Goal: Information Seeking & Learning: Learn about a topic

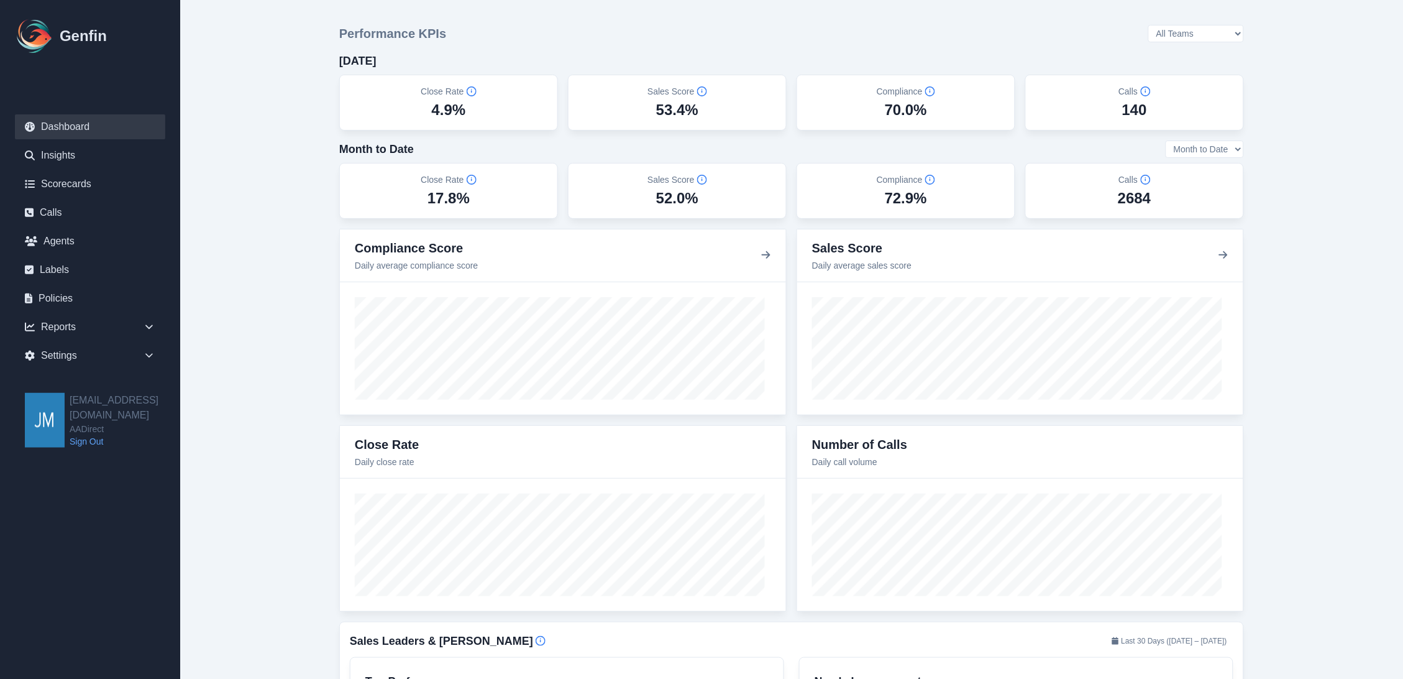
drag, startPoint x: 1287, startPoint y: 280, endPoint x: 1279, endPoint y: 296, distance: 18.1
click at [53, 239] on link "Agents" at bounding box center [90, 241] width 150 height 25
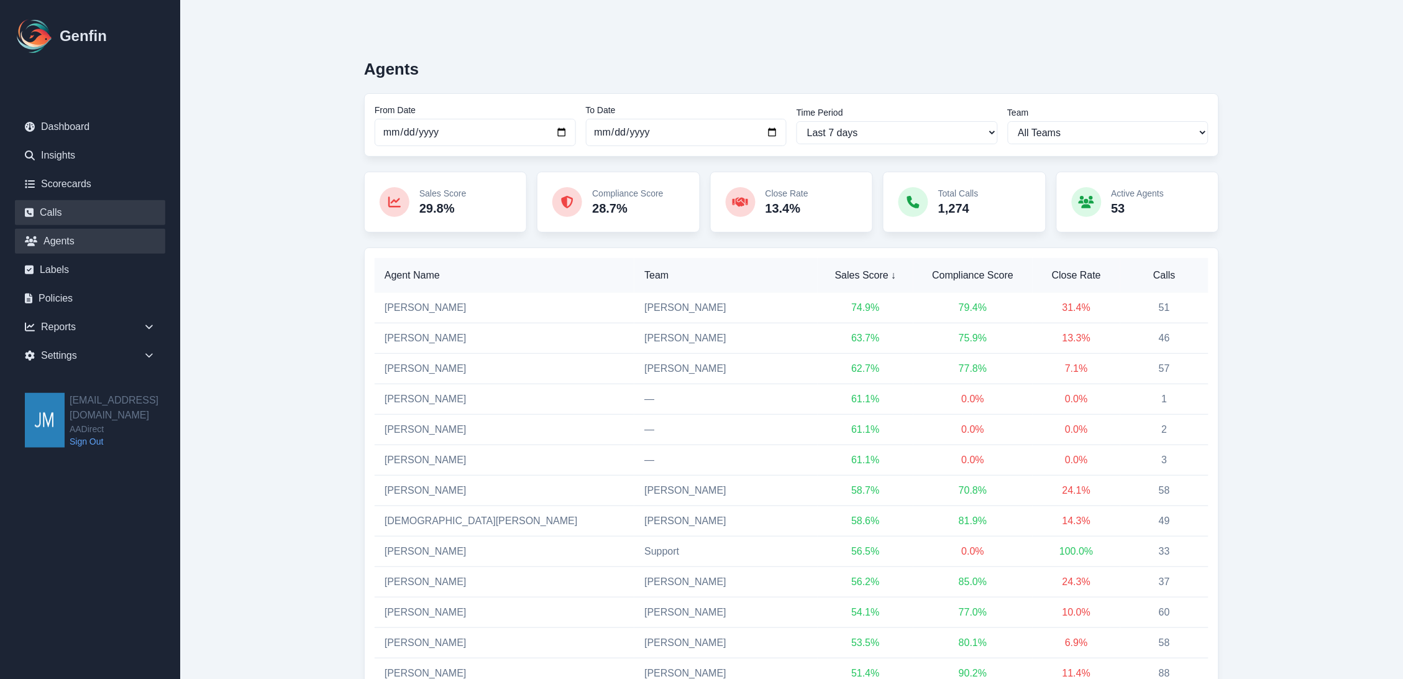
click at [52, 212] on link "Calls" at bounding box center [90, 212] width 150 height 25
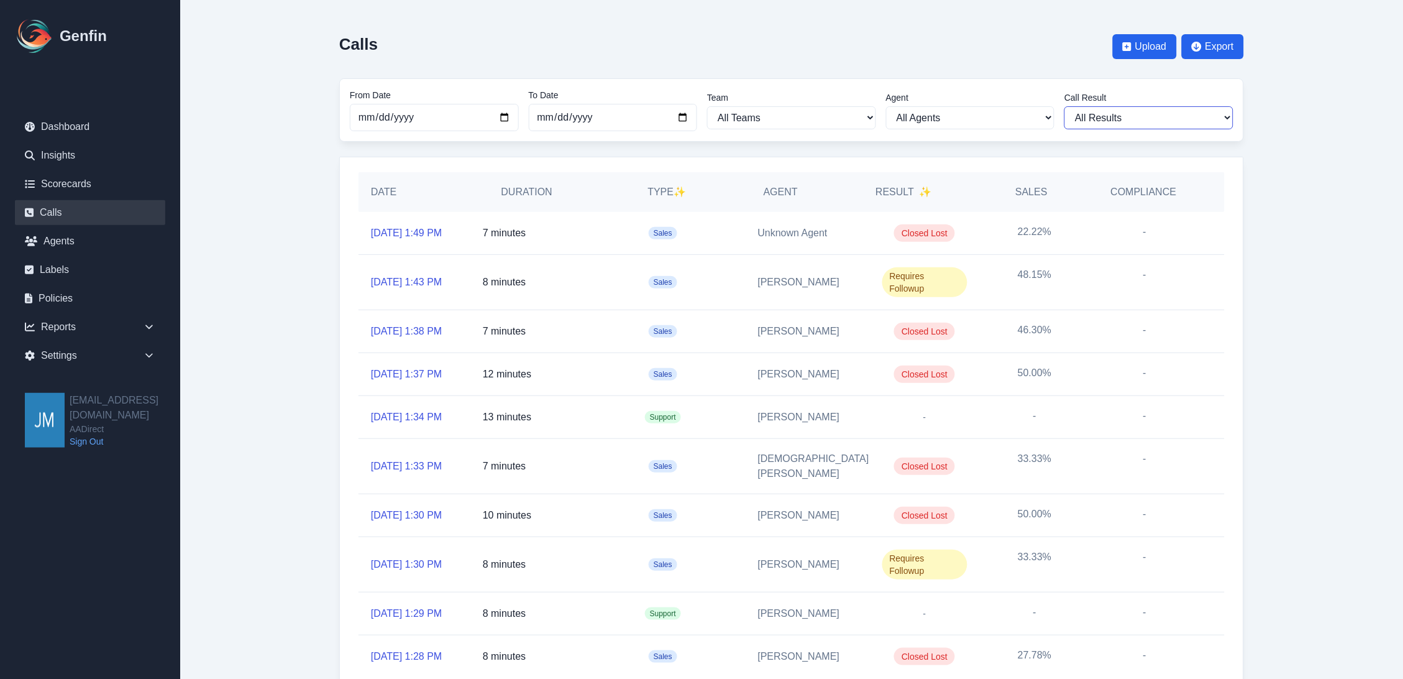
click at [1160, 125] on select "All Results Closed Won Closed Lost Requires Followup" at bounding box center [1148, 117] width 169 height 23
select select "Yes"
click at [1070, 106] on select "All Results Closed Won Closed Lost Requires Followup" at bounding box center [1148, 117] width 169 height 23
select select "Yes"
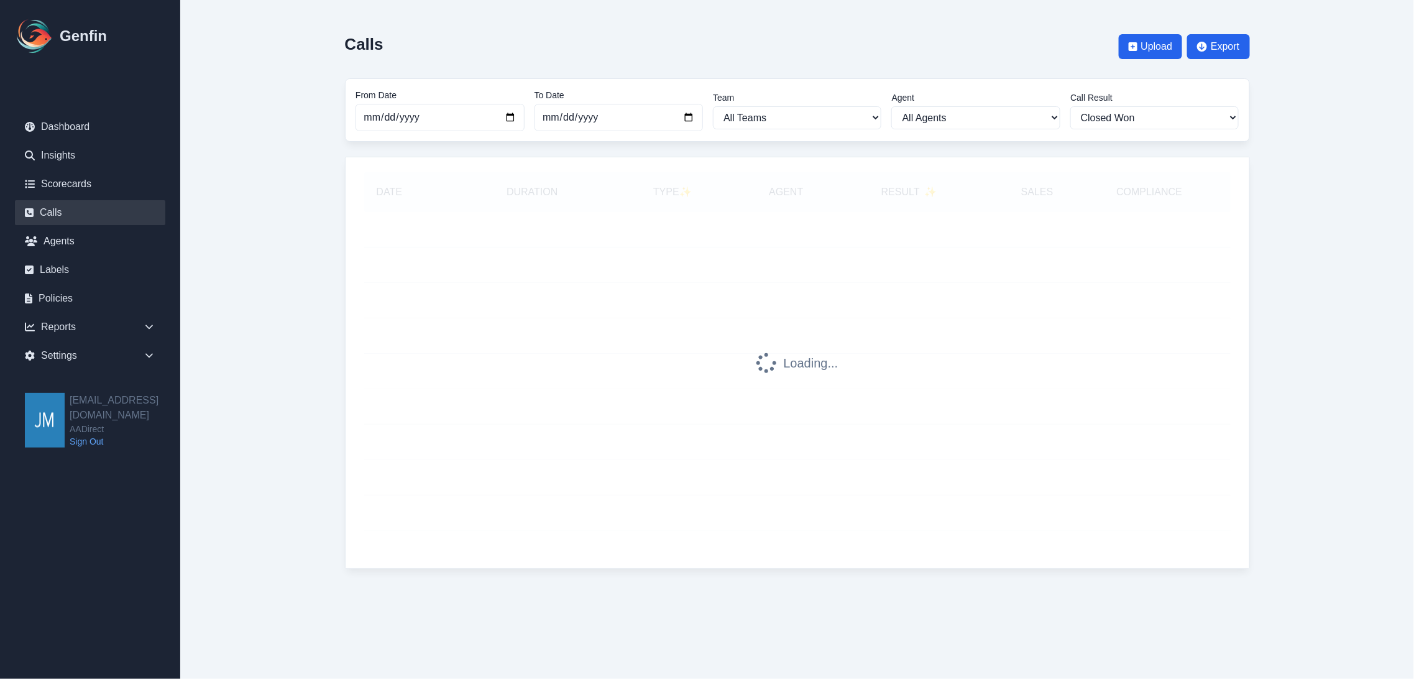
click at [1284, 170] on main "Calls Upload Export From Date 2025-09-01 To Date 2025-10-13 Team All Teams Hugo…" at bounding box center [796, 296] width 1233 height 593
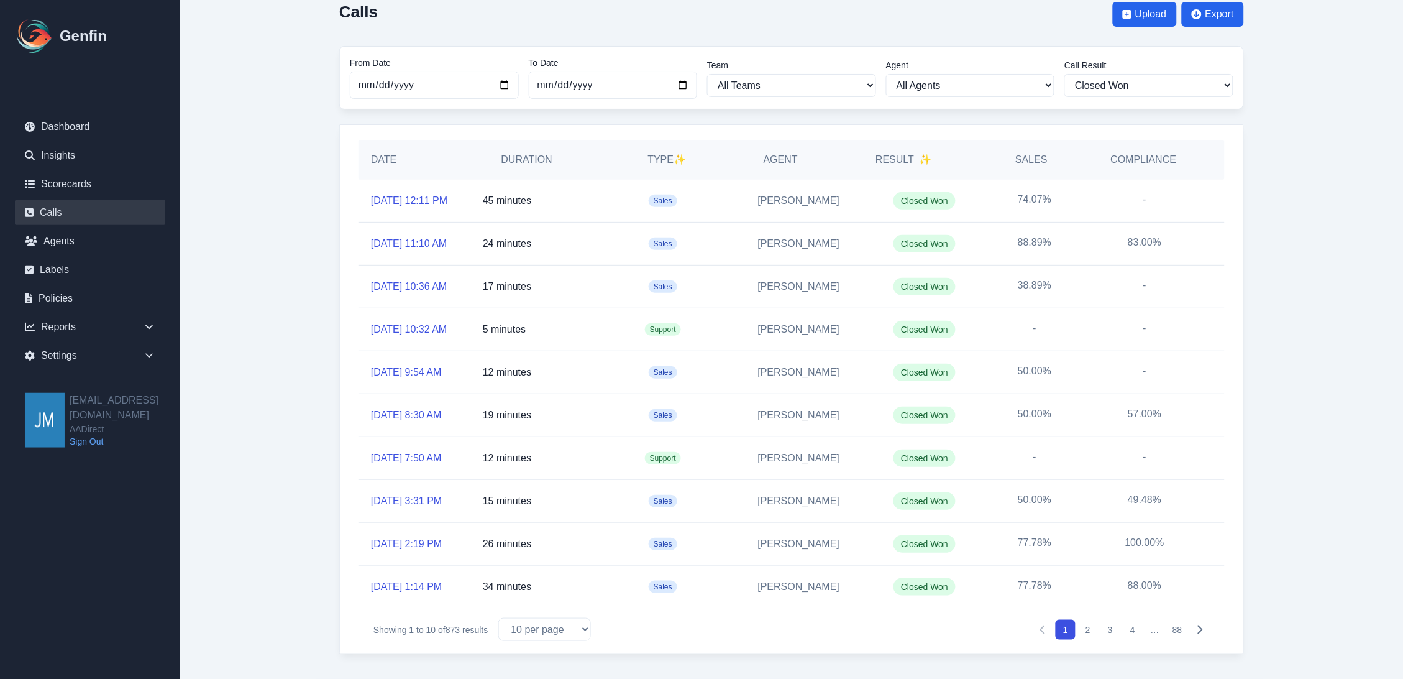
scroll to position [157, 0]
click at [1088, 626] on button "2" at bounding box center [1088, 630] width 20 height 20
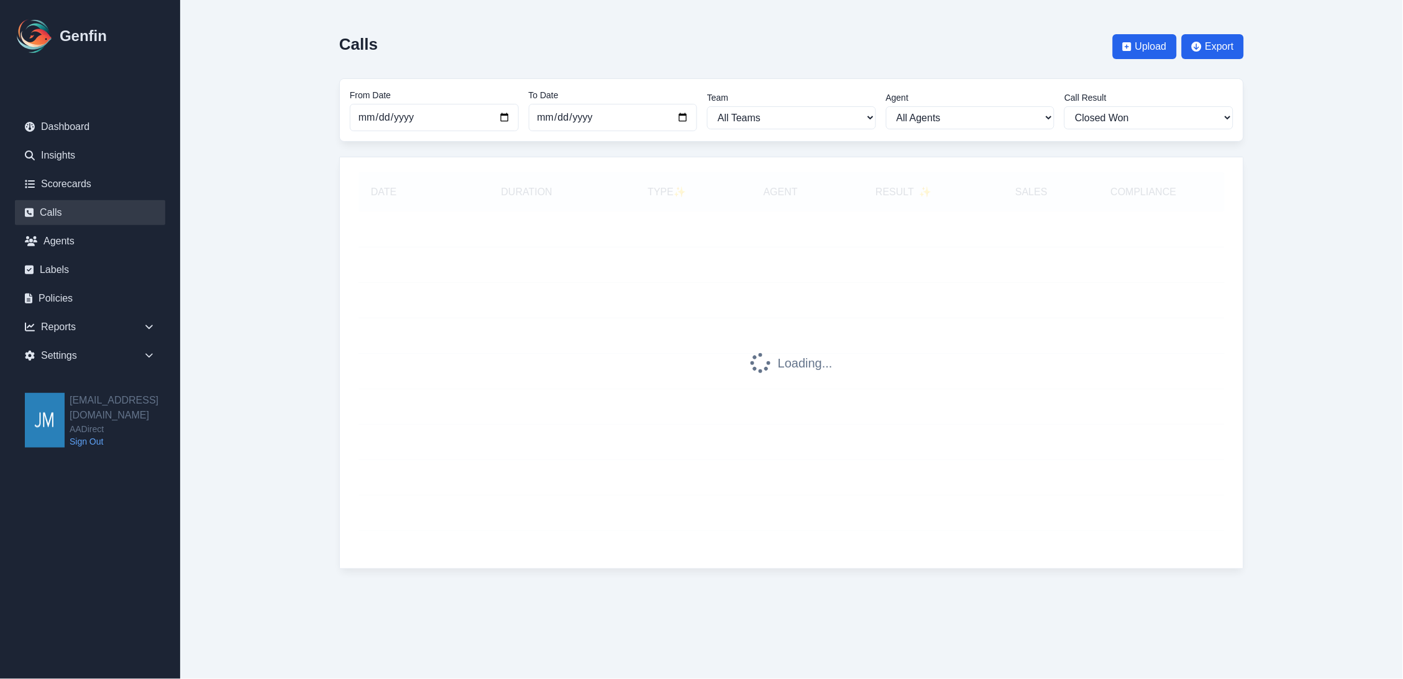
scroll to position [0, 0]
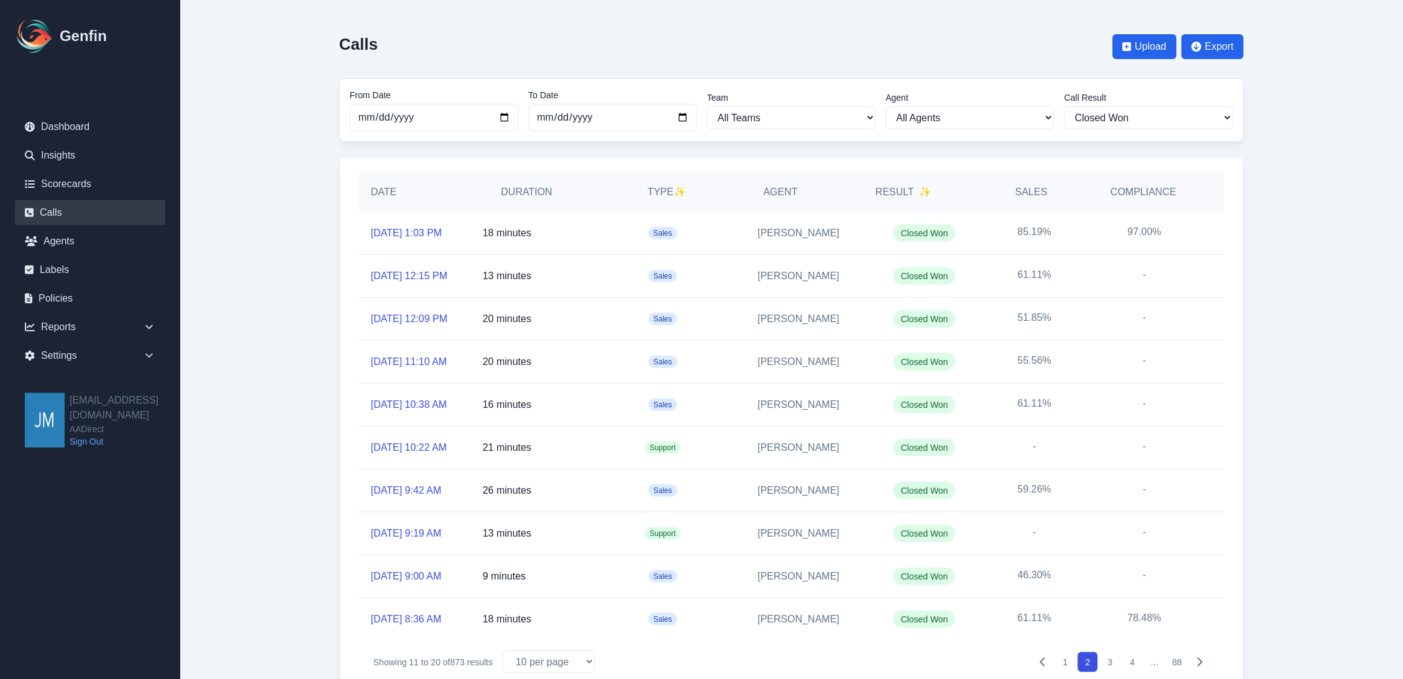
drag, startPoint x: 1193, startPoint y: 229, endPoint x: 262, endPoint y: 252, distance: 931.8
click at [262, 252] on main "Calls Upload Export From Date 2025-09-01 To Date 2025-10-13 Team All Teams Hugo…" at bounding box center [791, 355] width 1223 height 711
click at [262, 250] on main "Calls Upload Export From Date 2025-09-01 To Date 2025-10-13 Team All Teams Hugo…" at bounding box center [791, 355] width 1223 height 711
click at [1222, 229] on div at bounding box center [1212, 233] width 25 height 42
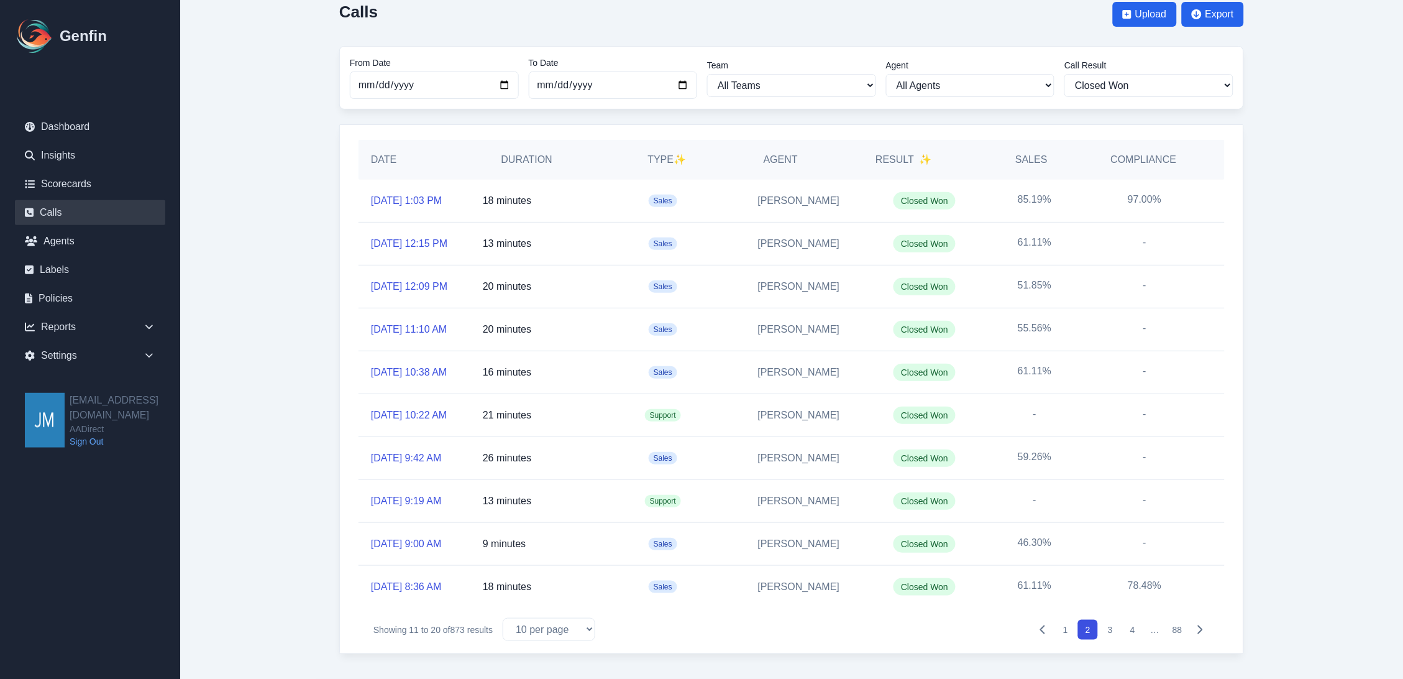
scroll to position [138, 0]
click at [1115, 639] on button "3" at bounding box center [1110, 630] width 20 height 20
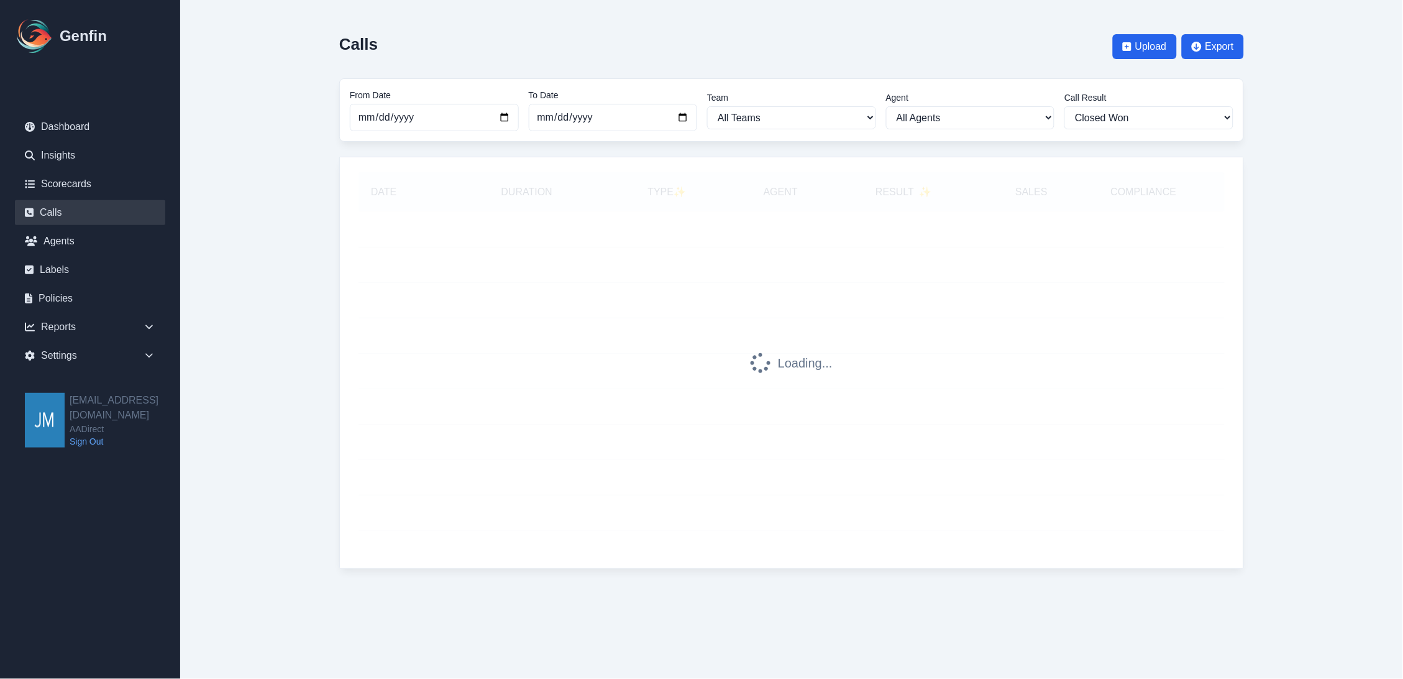
scroll to position [0, 0]
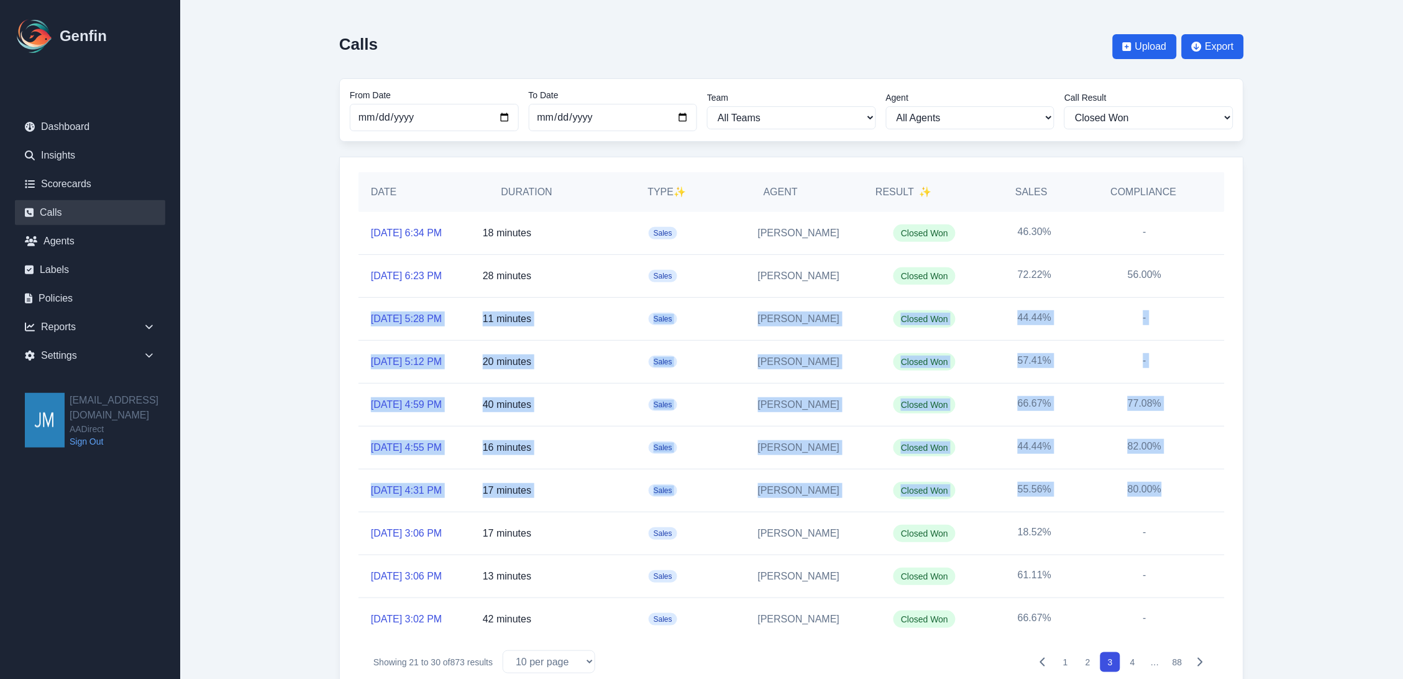
drag, startPoint x: 1202, startPoint y: 285, endPoint x: 1287, endPoint y: 443, distance: 179.9
click at [1230, 526] on div "Date Duration Type ✨ Agent Result ✨ Sales Compliance 10/10/2025, 6:34 PM 18 min…" at bounding box center [791, 421] width 905 height 529
click at [1287, 439] on main "Calls Upload Export From Date 2025-09-01 To Date 2025-10-13 Team All Teams Hugo…" at bounding box center [791, 355] width 1223 height 711
click at [1289, 350] on main "Calls Upload Export From Date 2025-09-01 To Date 2025-10-13 Team All Teams Hugo…" at bounding box center [791, 355] width 1223 height 711
click at [1254, 405] on div "Calls Upload Export From Date 2025-09-01 To Date 2025-10-13 Team All Teams Hugo…" at bounding box center [791, 355] width 954 height 711
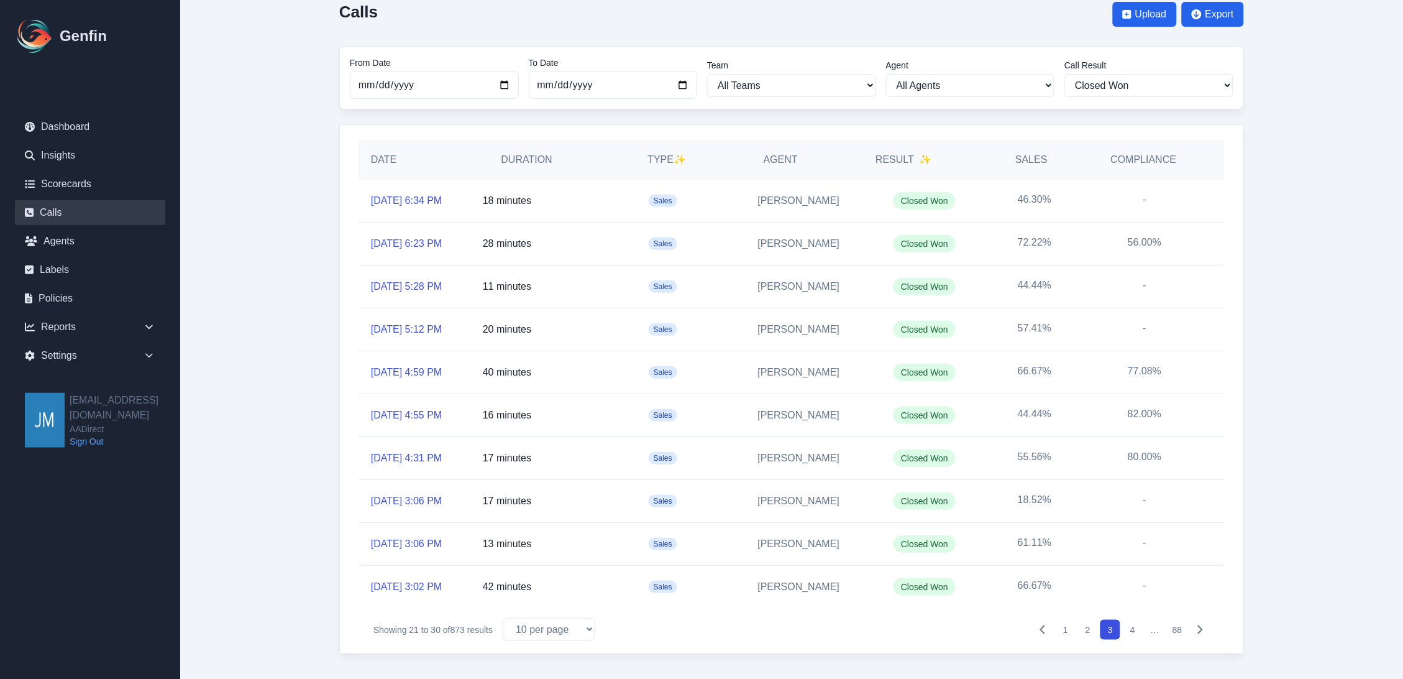
scroll to position [157, 0]
drag, startPoint x: 1114, startPoint y: 519, endPoint x: 1212, endPoint y: 520, distance: 98.2
click at [1212, 523] on div "10/10/2025, 3:06 PM 13 minutes Sales Katherine Arzamendi Closed Won 61.11% -" at bounding box center [792, 544] width 866 height 43
click at [1237, 520] on div "Date Duration Type ✨ Agent Result ✨ Sales Compliance 10/10/2025, 6:34 PM 18 min…" at bounding box center [791, 388] width 905 height 529
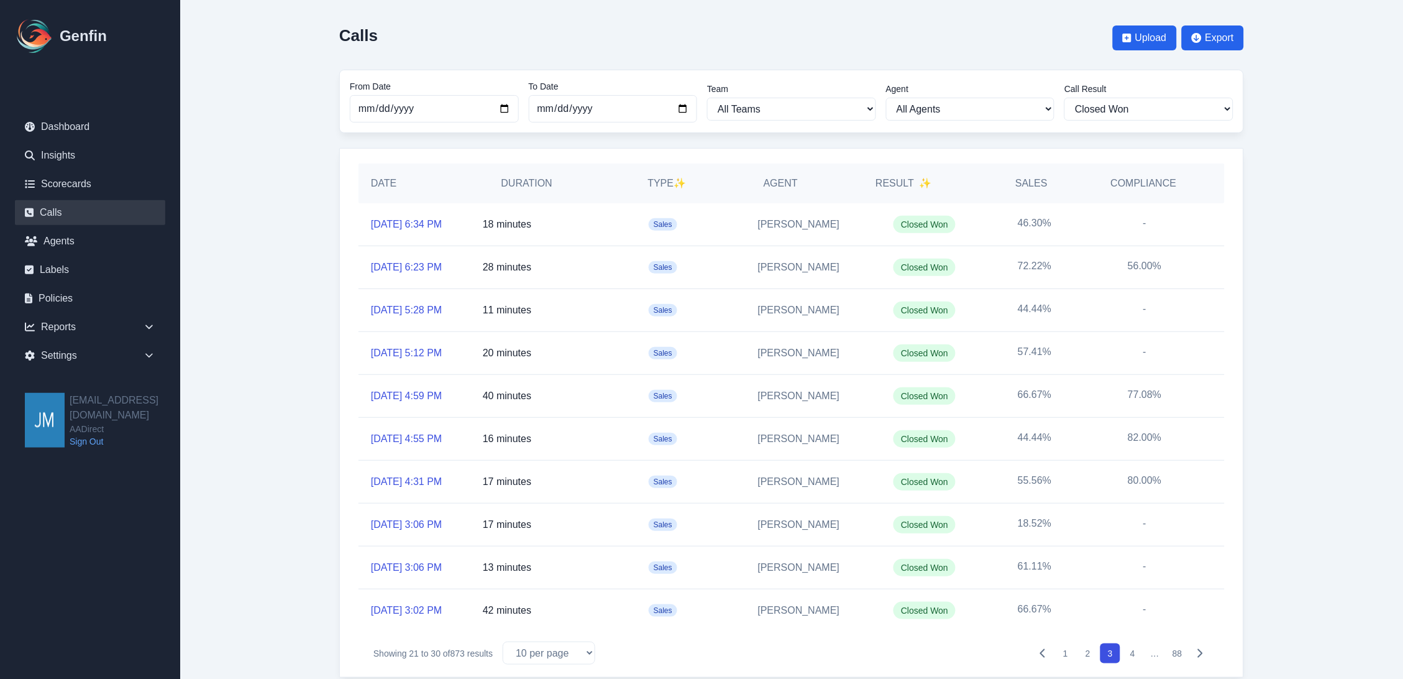
scroll to position [0, 0]
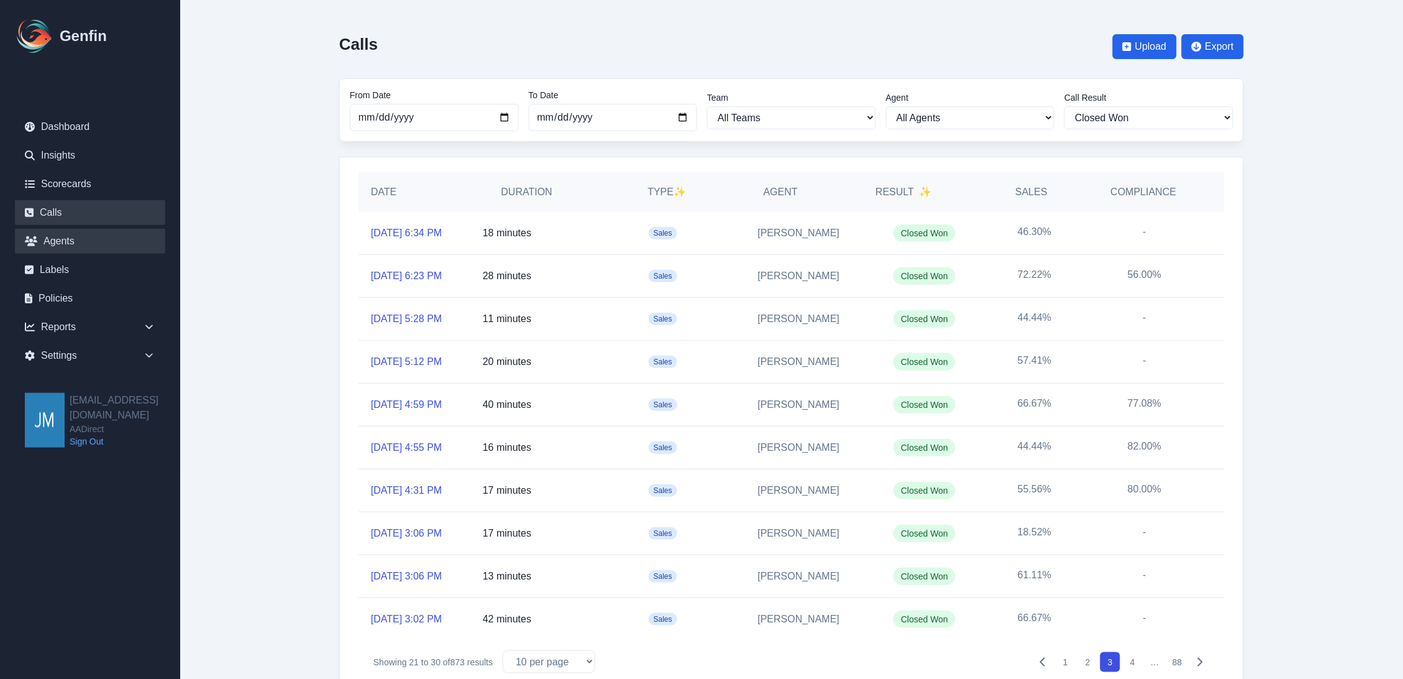
drag, startPoint x: 67, startPoint y: 237, endPoint x: 76, endPoint y: 237, distance: 8.7
click at [67, 237] on link "Agents" at bounding box center [90, 241] width 150 height 25
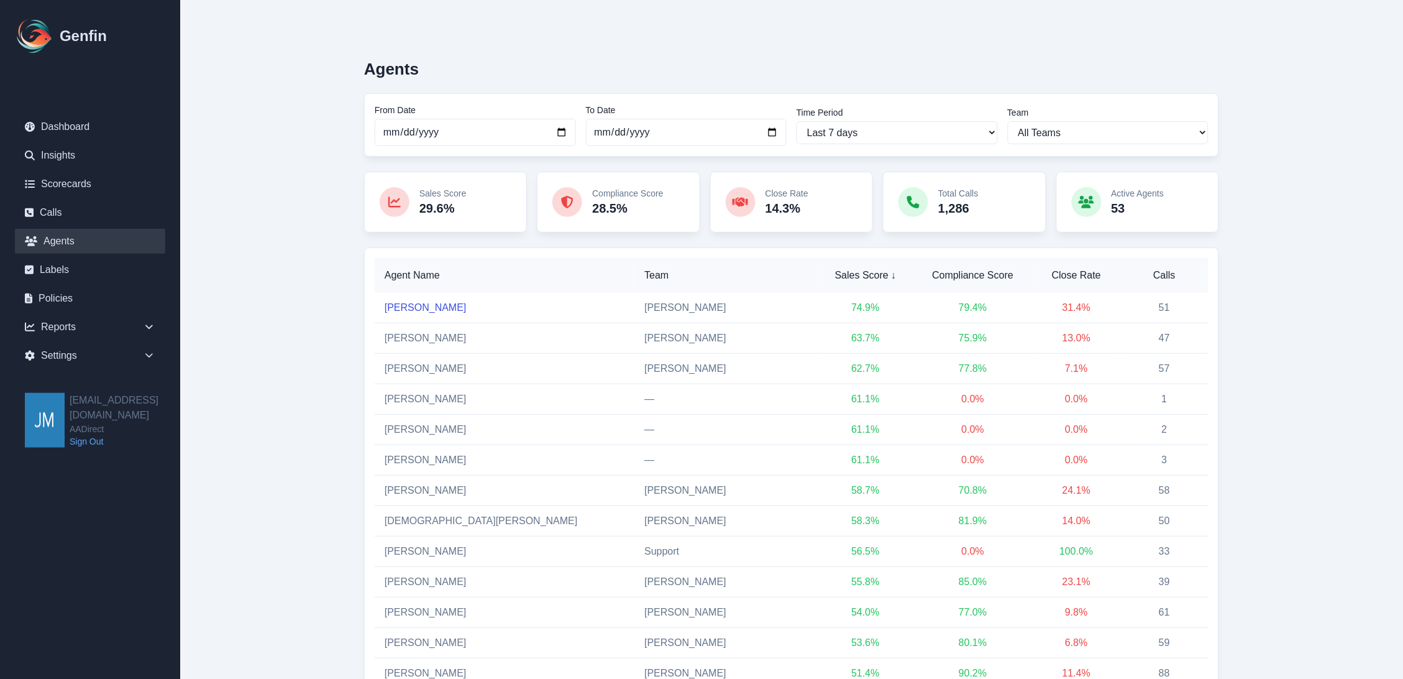
click at [429, 311] on link "[PERSON_NAME]" at bounding box center [426, 307] width 82 height 11
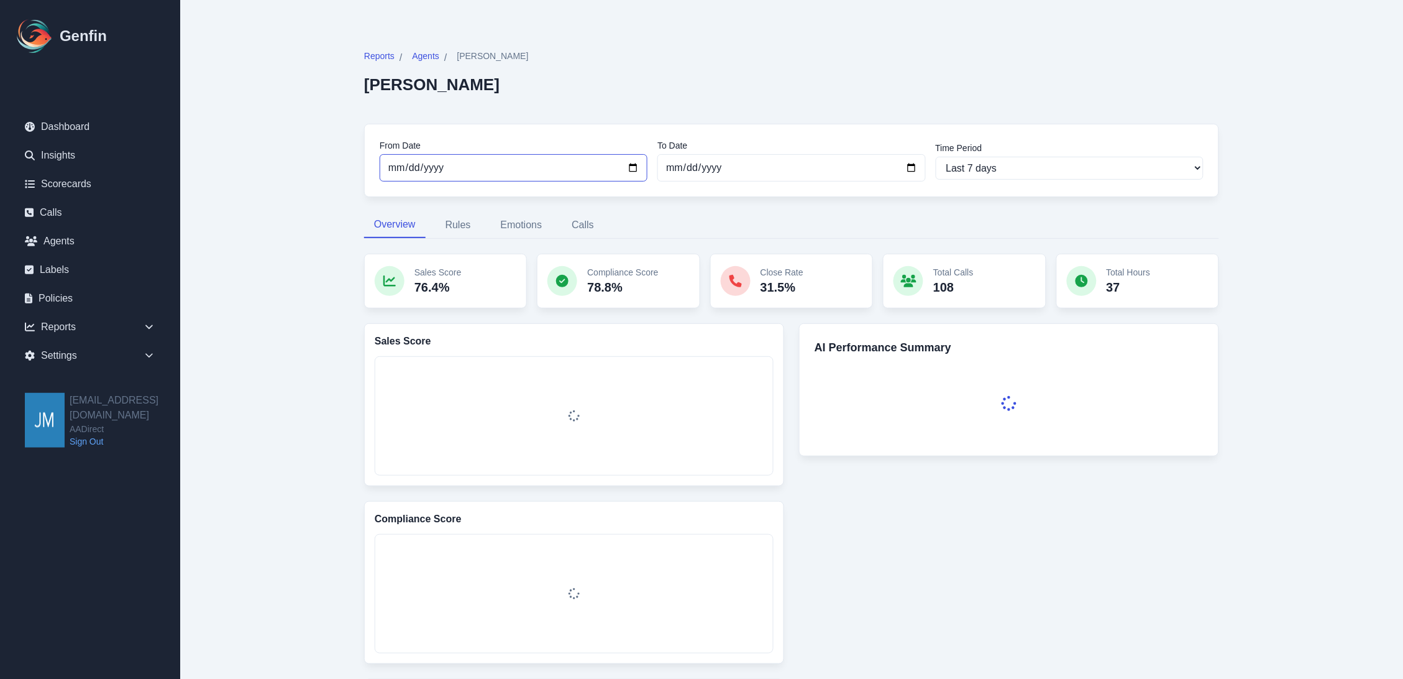
click at [633, 168] on input "[DATE]" at bounding box center [514, 167] width 268 height 27
type input "[DATE]"
select select "custom"
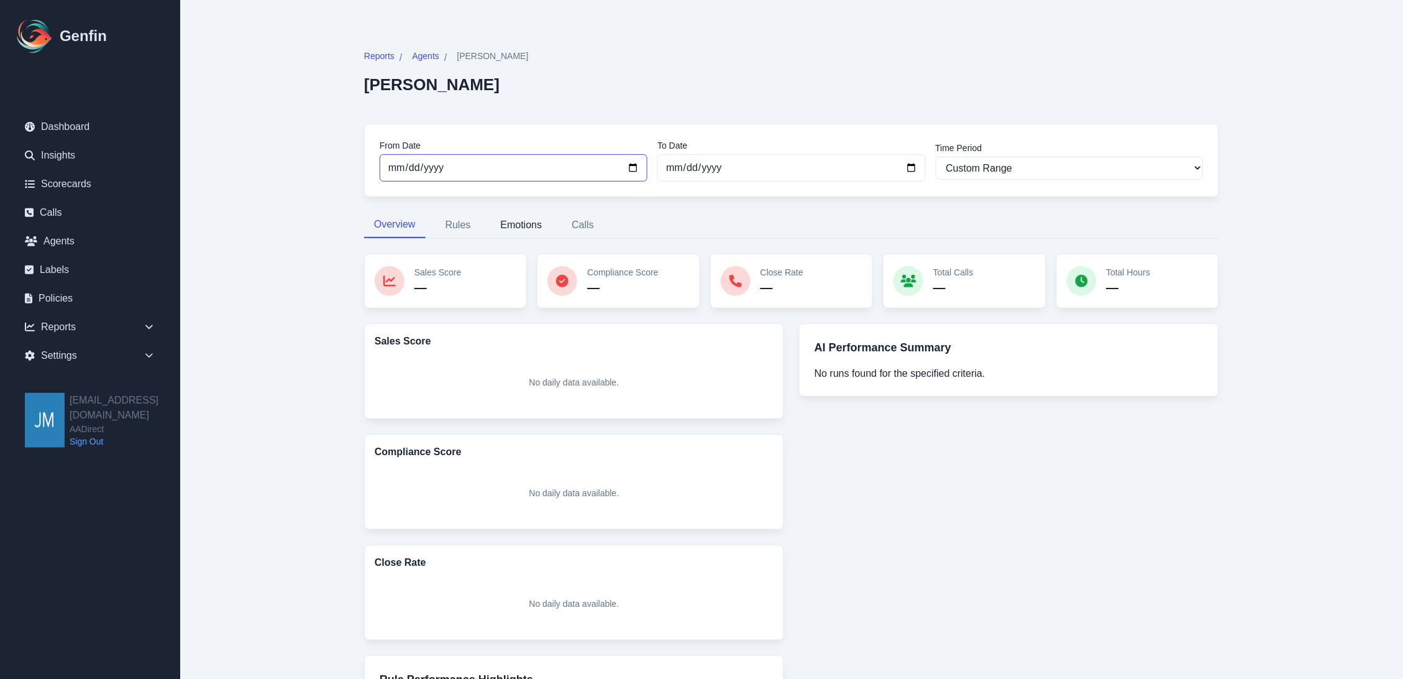
type input "[DATE]"
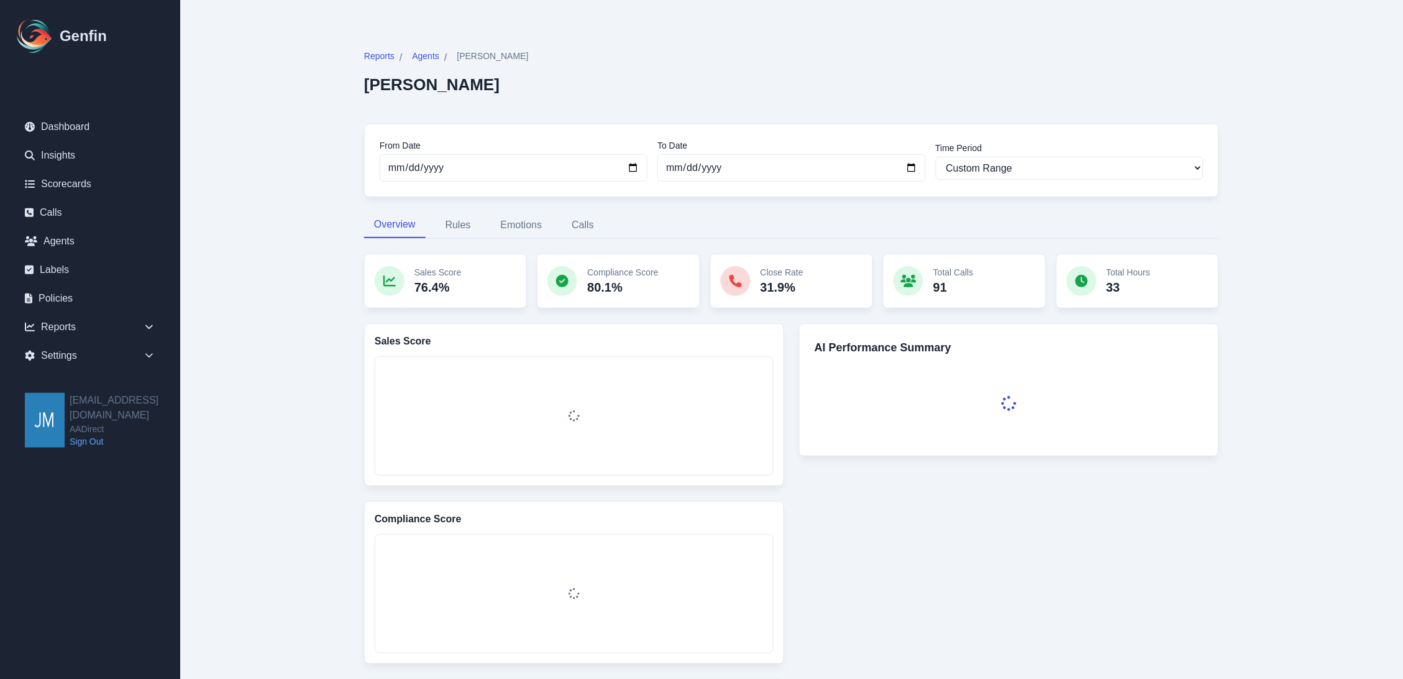
click at [1296, 177] on main "Reports / Agents / [PERSON_NAME] [PERSON_NAME] From Date [DATE] To Date [DATE] …" at bounding box center [791, 637] width 1223 height 1275
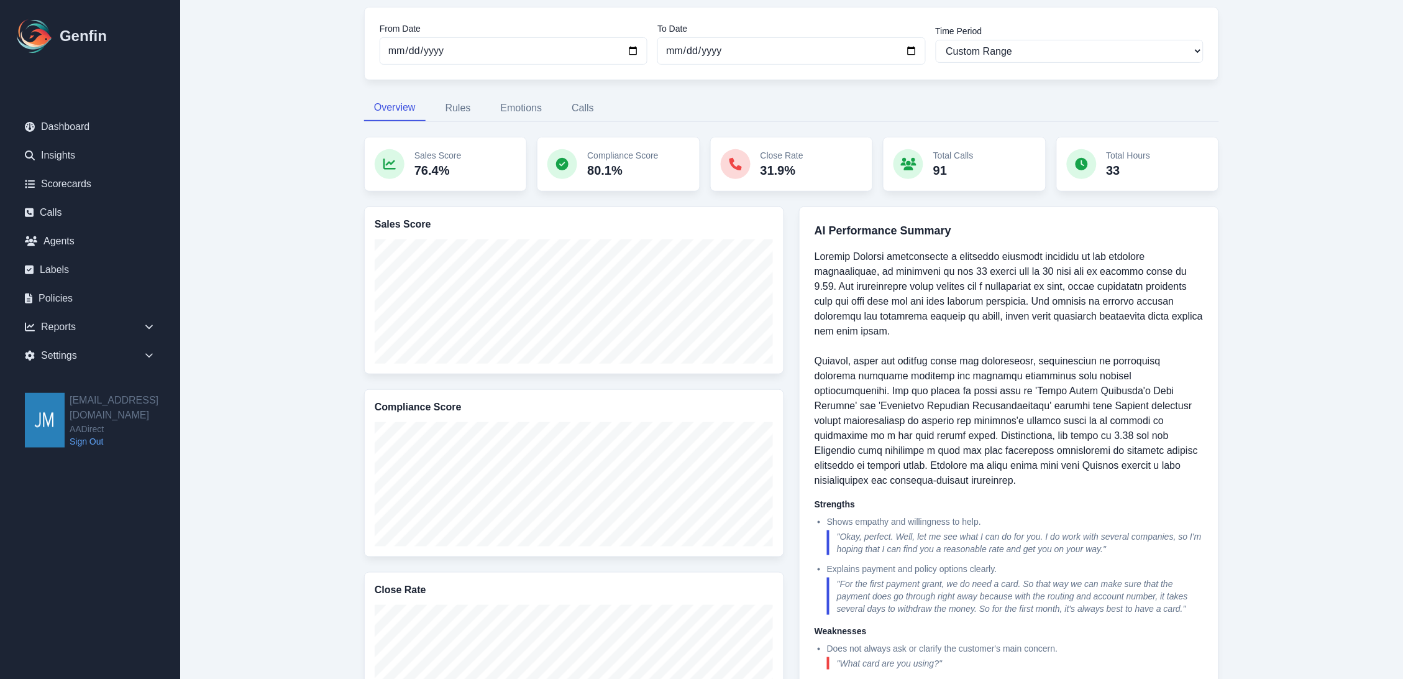
scroll to position [138, 0]
